Goal: Find contact information: Find contact information

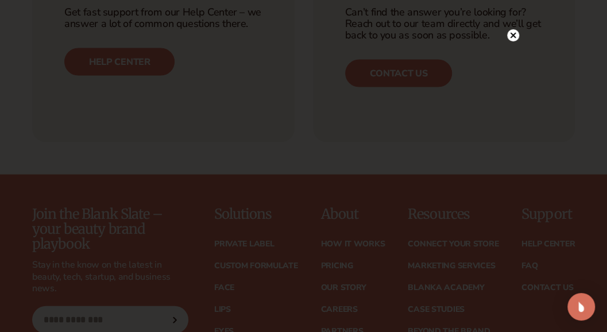
scroll to position [4782, 0]
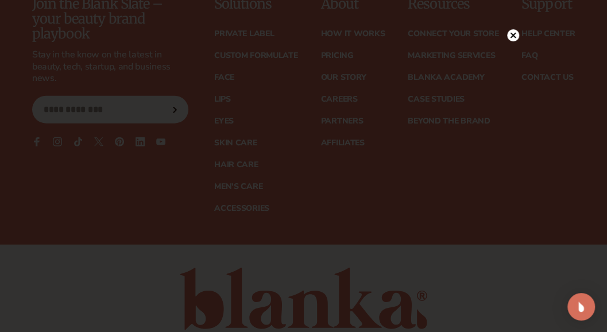
click at [512, 36] on icon at bounding box center [513, 35] width 6 height 6
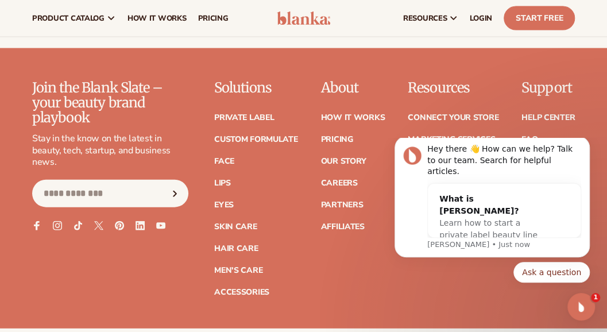
scroll to position [4698, 0]
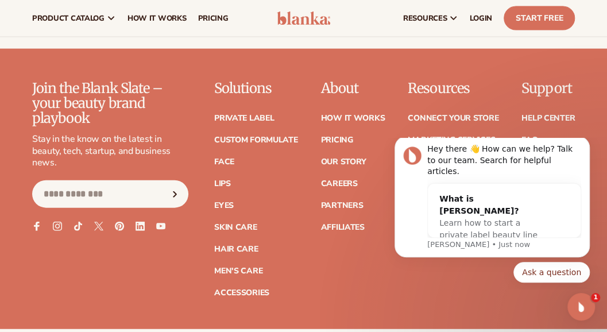
click at [543, 158] on link "Contact Us" at bounding box center [547, 162] width 52 height 8
